Goal: Task Accomplishment & Management: Manage account settings

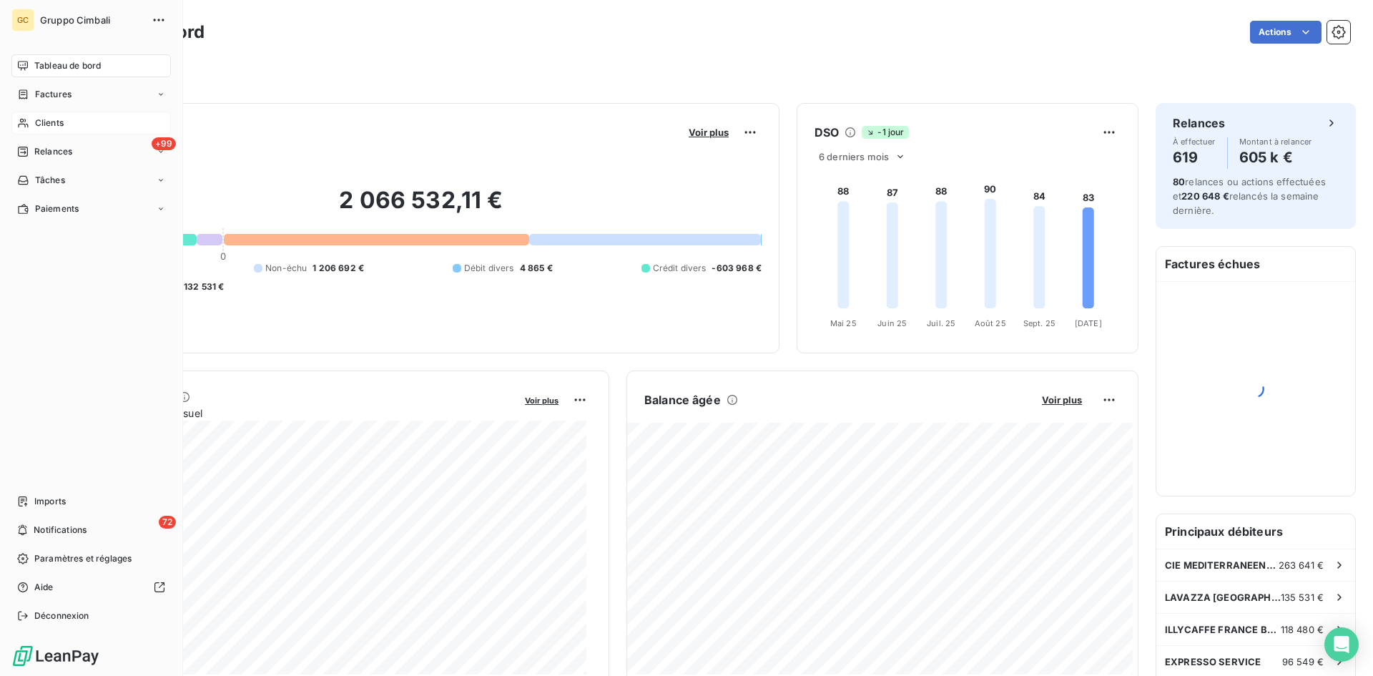
click at [32, 122] on div "Clients" at bounding box center [90, 123] width 159 height 23
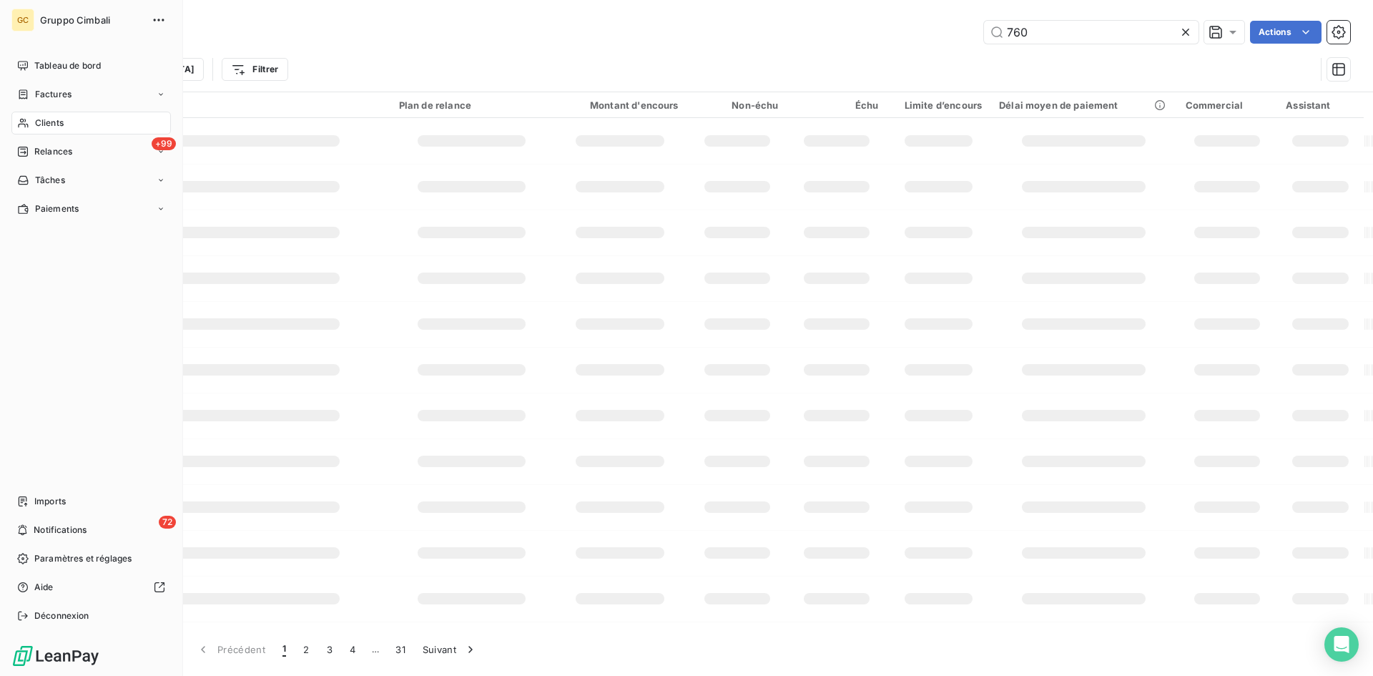
type input "760"
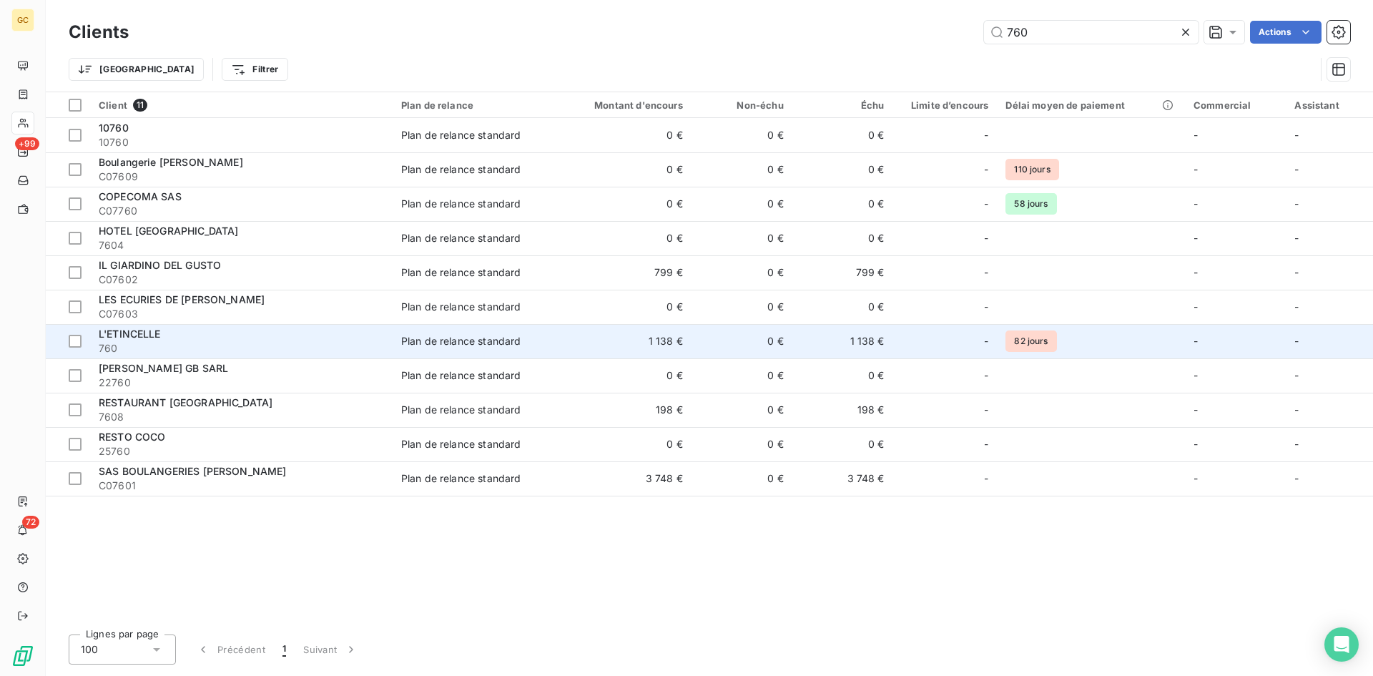
click at [141, 333] on span "L'ETINCELLE" at bounding box center [130, 334] width 62 height 12
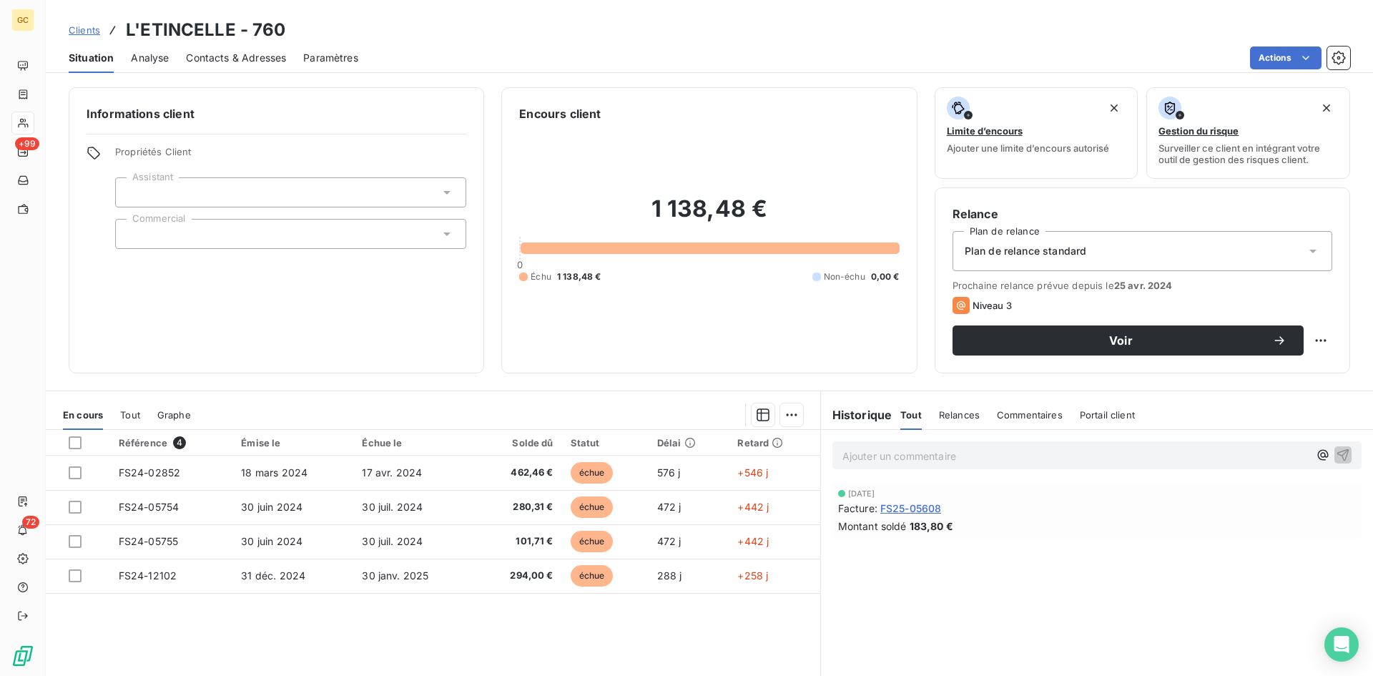
click at [232, 57] on span "Contacts & Adresses" at bounding box center [236, 58] width 100 height 14
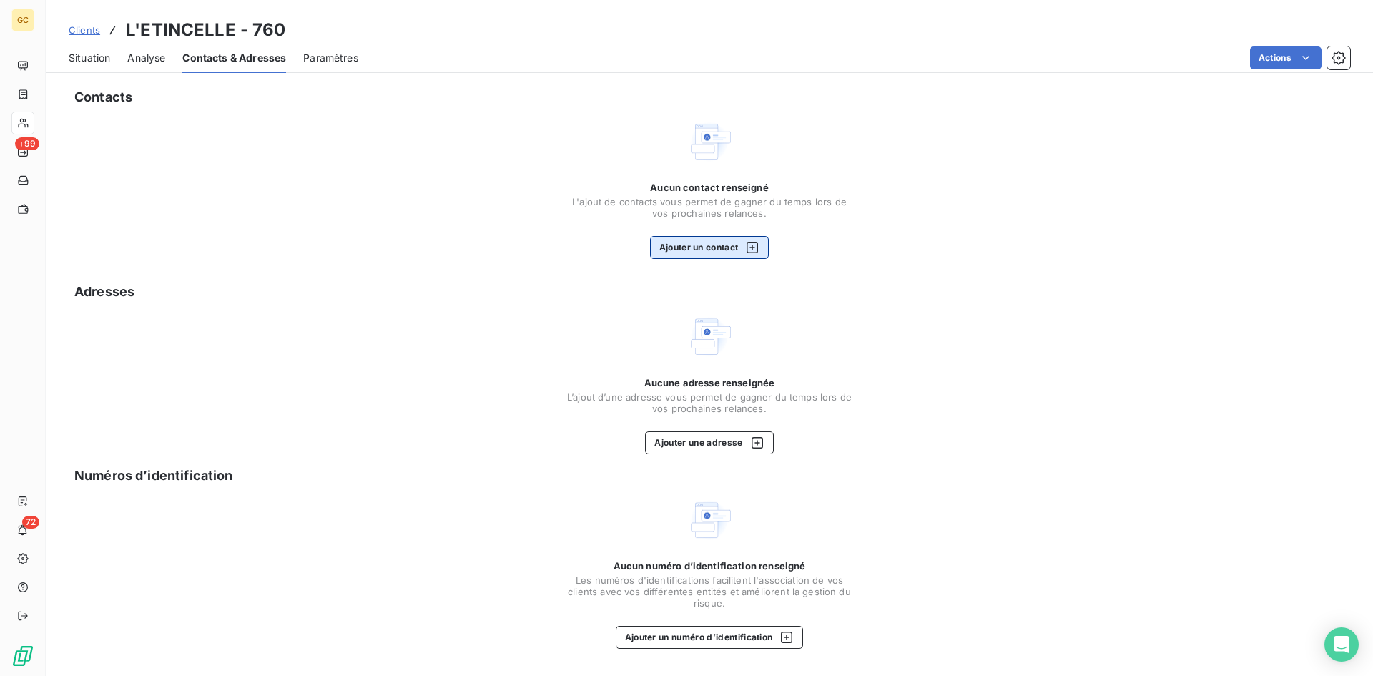
click at [689, 245] on button "Ajouter un contact" at bounding box center [709, 247] width 119 height 23
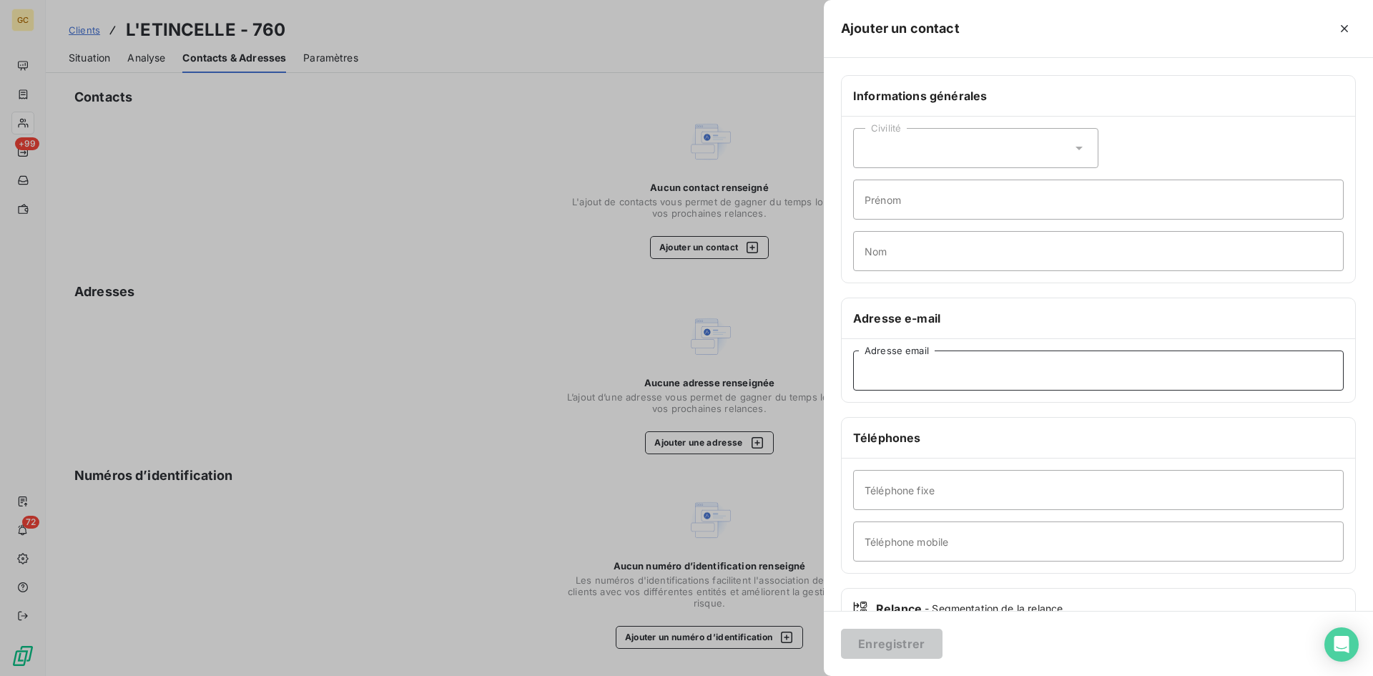
paste input "[EMAIL_ADDRESS][DOMAIN_NAME]"
type input "[EMAIL_ADDRESS][DOMAIN_NAME]"
click at [910, 637] on button "Enregistrer" at bounding box center [892, 644] width 102 height 30
